Goal: Share content: Share content

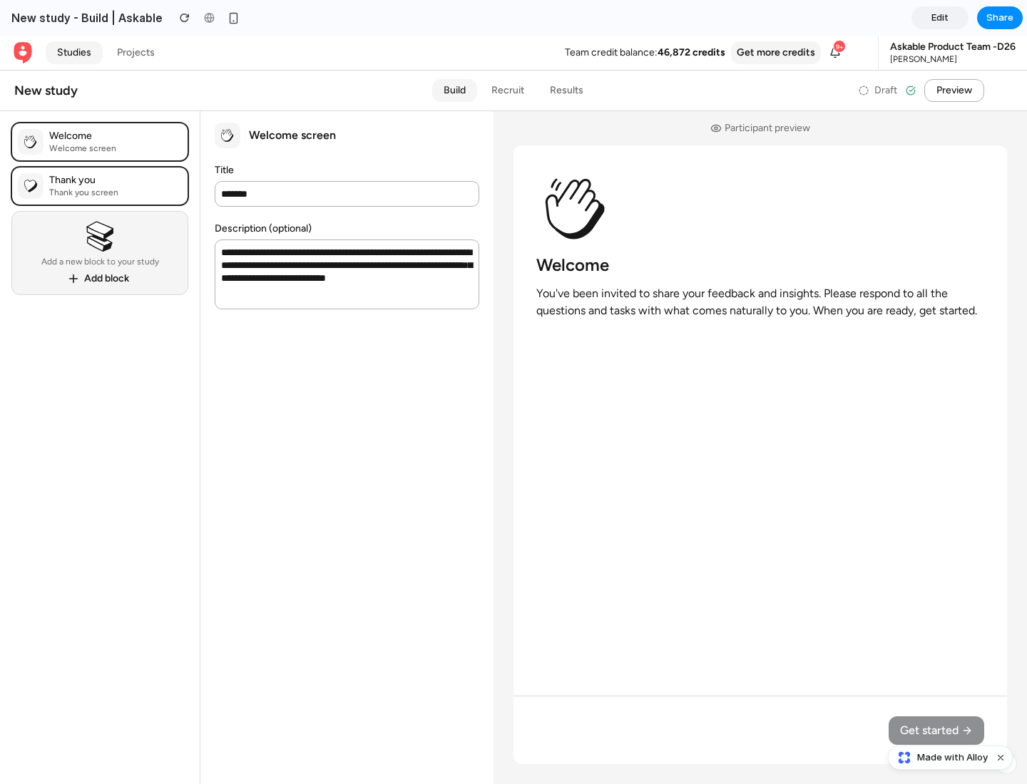
click at [1000, 18] on span "Share" at bounding box center [999, 18] width 27 height 14
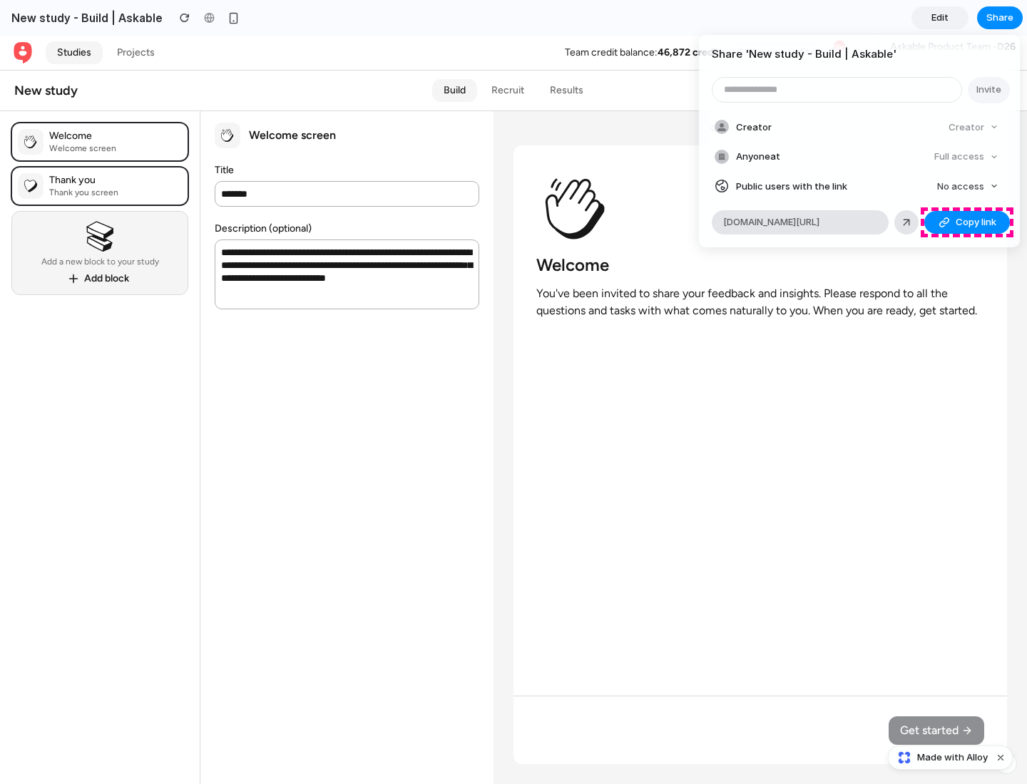
click at [967, 222] on span "Copy link" at bounding box center [975, 222] width 41 height 14
click at [952, 758] on div "Share ' New study - Build | Askable ' Invite Creator Creator Anyone at Full acc…" at bounding box center [513, 392] width 1027 height 784
